Goal: Ask a question

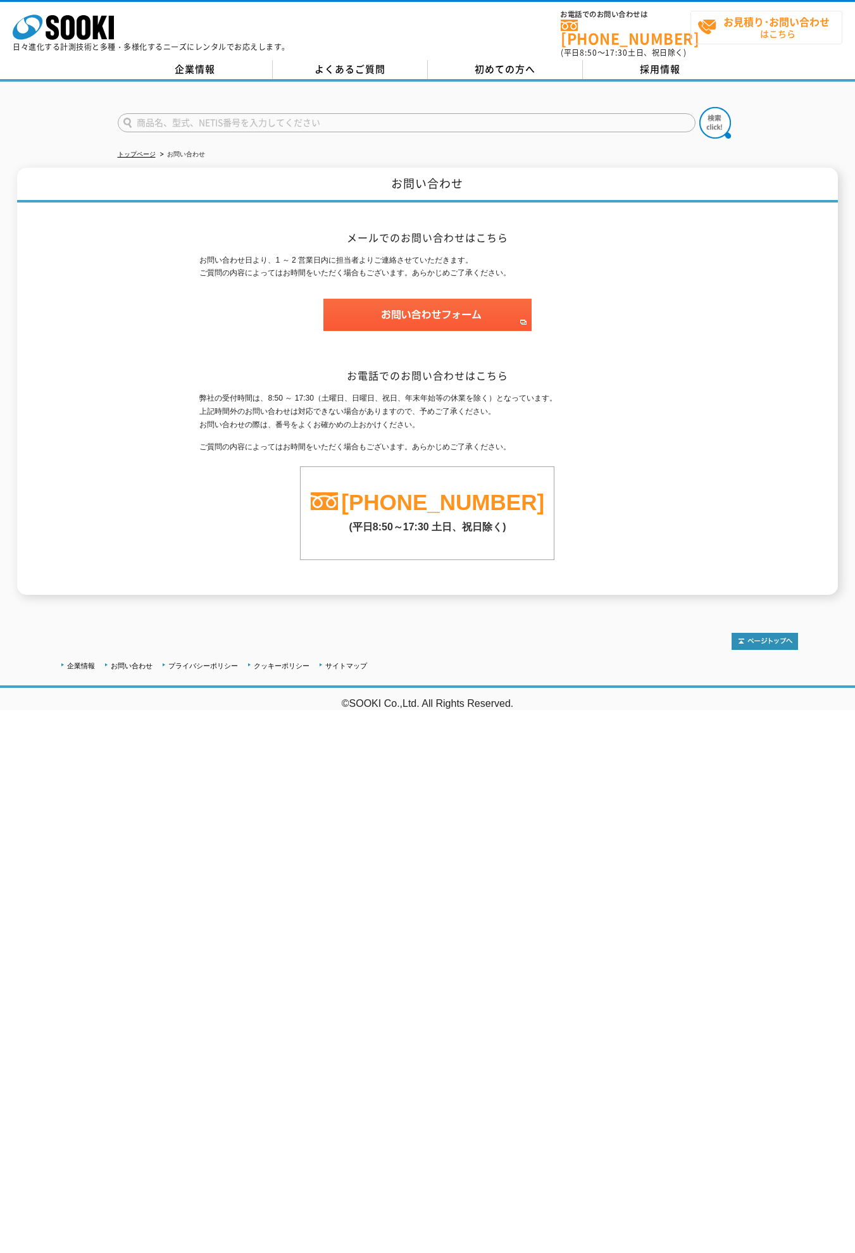
click at [776, 21] on strong "お見積り･お問い合わせ" at bounding box center [776, 21] width 106 height 15
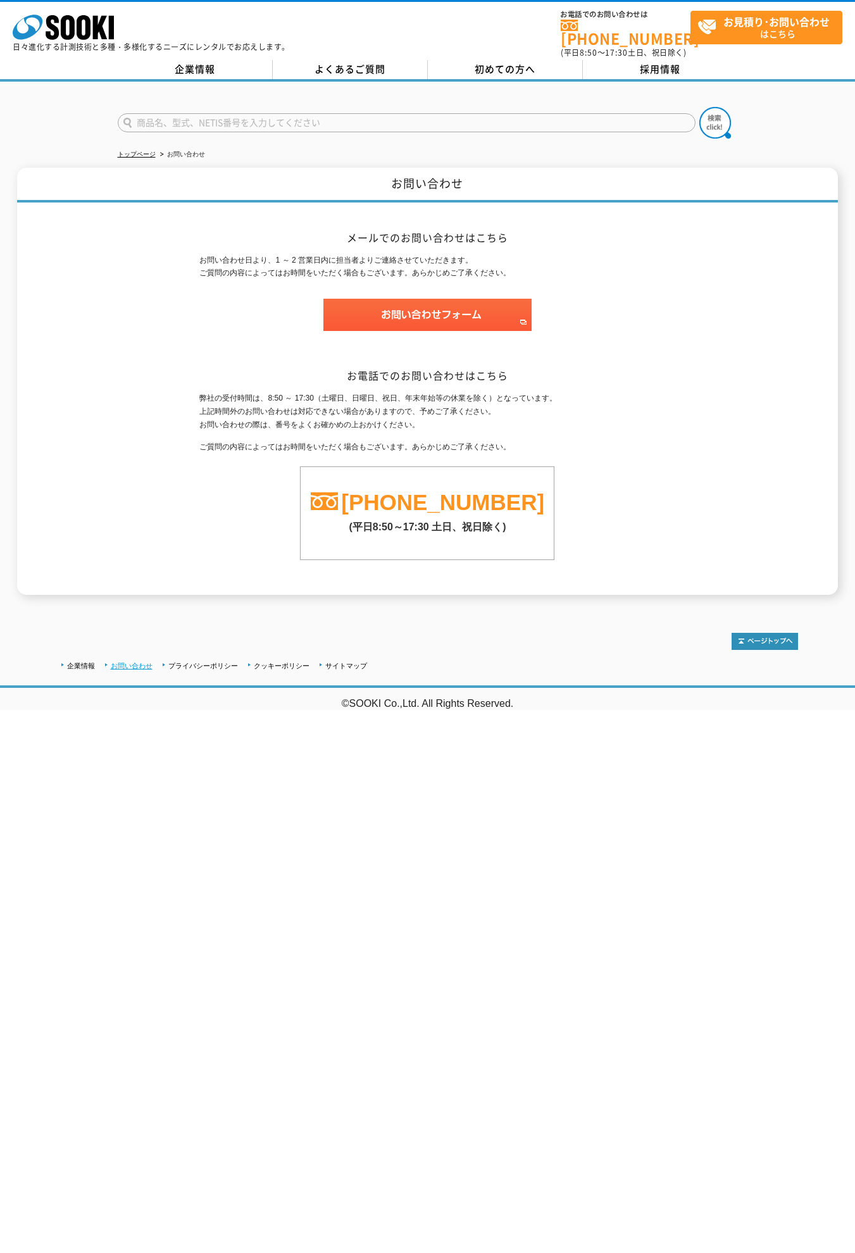
click at [131, 662] on link "お問い合わせ" at bounding box center [132, 666] width 42 height 8
click at [406, 115] on input "text" at bounding box center [407, 122] width 578 height 19
type input "お問い合わせフォーム"
click at [714, 115] on img at bounding box center [715, 123] width 32 height 32
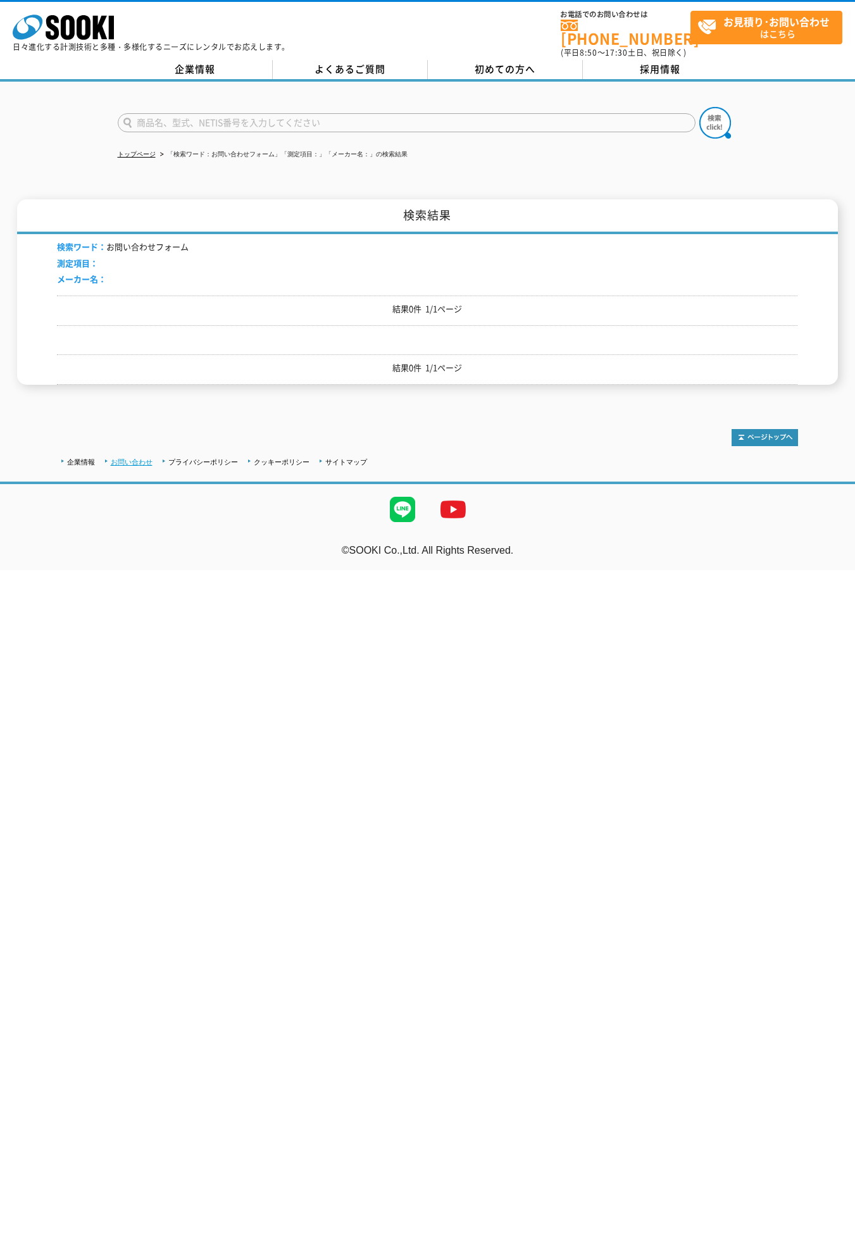
click at [131, 458] on link "お問い合わせ" at bounding box center [132, 462] width 42 height 8
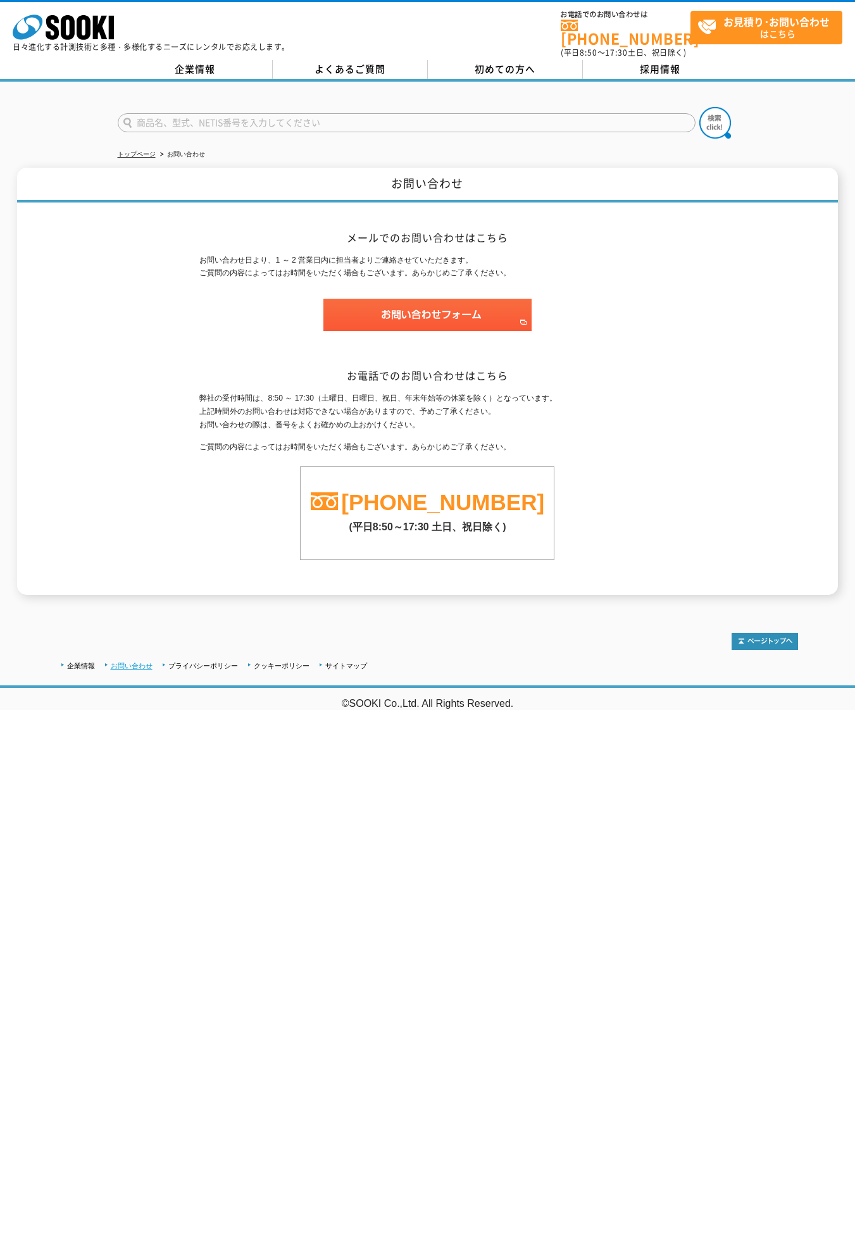
click at [131, 662] on link "お問い合わせ" at bounding box center [132, 666] width 42 height 8
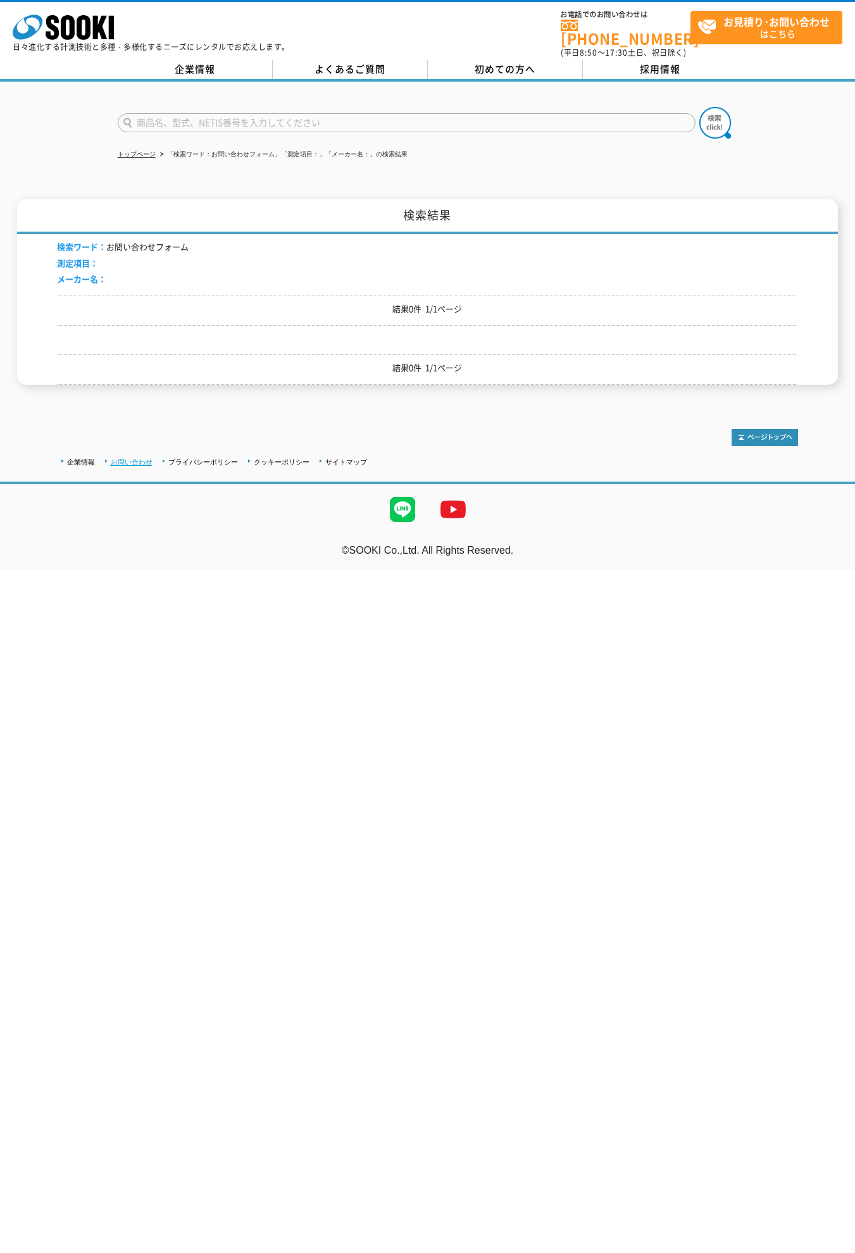
click at [131, 458] on link "お問い合わせ" at bounding box center [132, 462] width 42 height 8
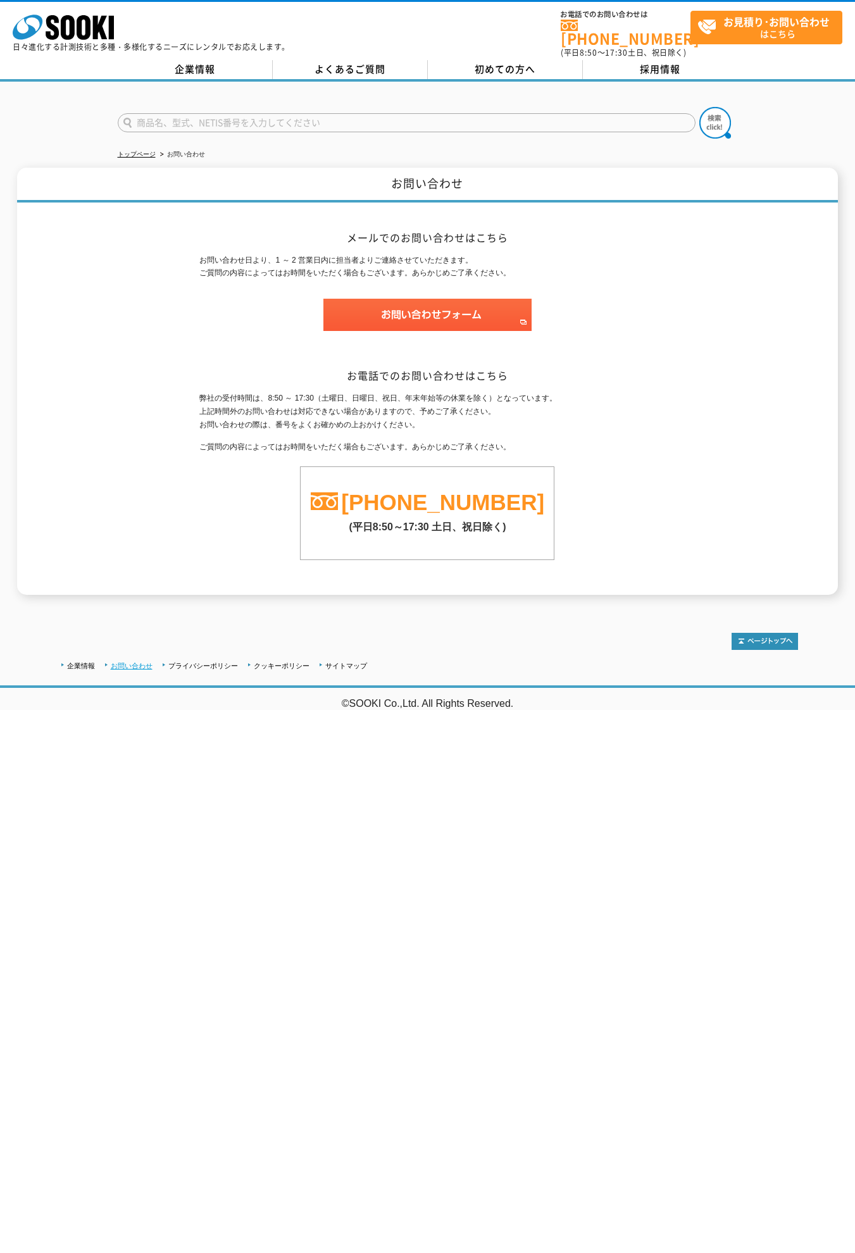
click at [131, 662] on link "お問い合わせ" at bounding box center [132, 666] width 42 height 8
